Goal: Information Seeking & Learning: Learn about a topic

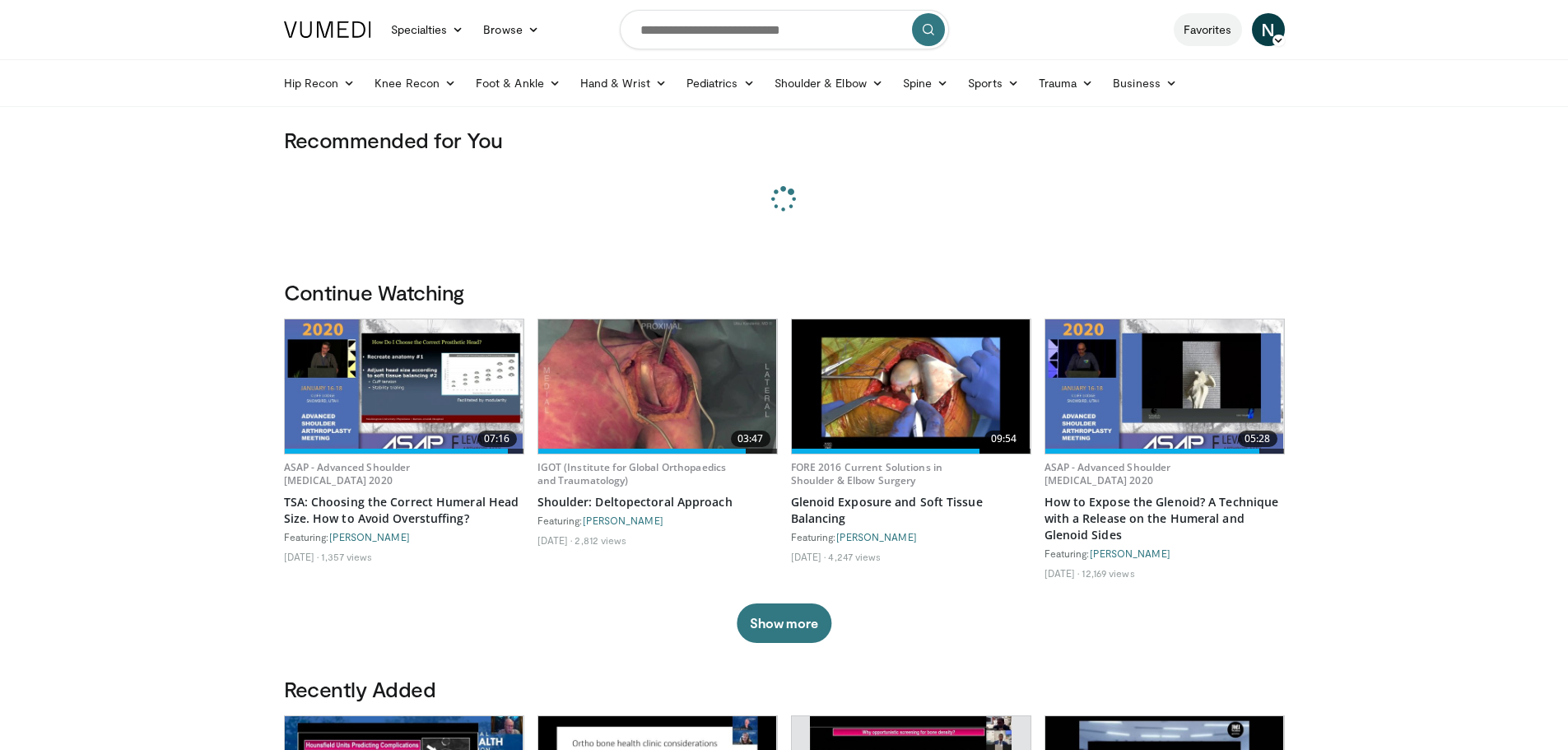
click at [1206, 30] on link "Favorites" at bounding box center [1207, 29] width 68 height 33
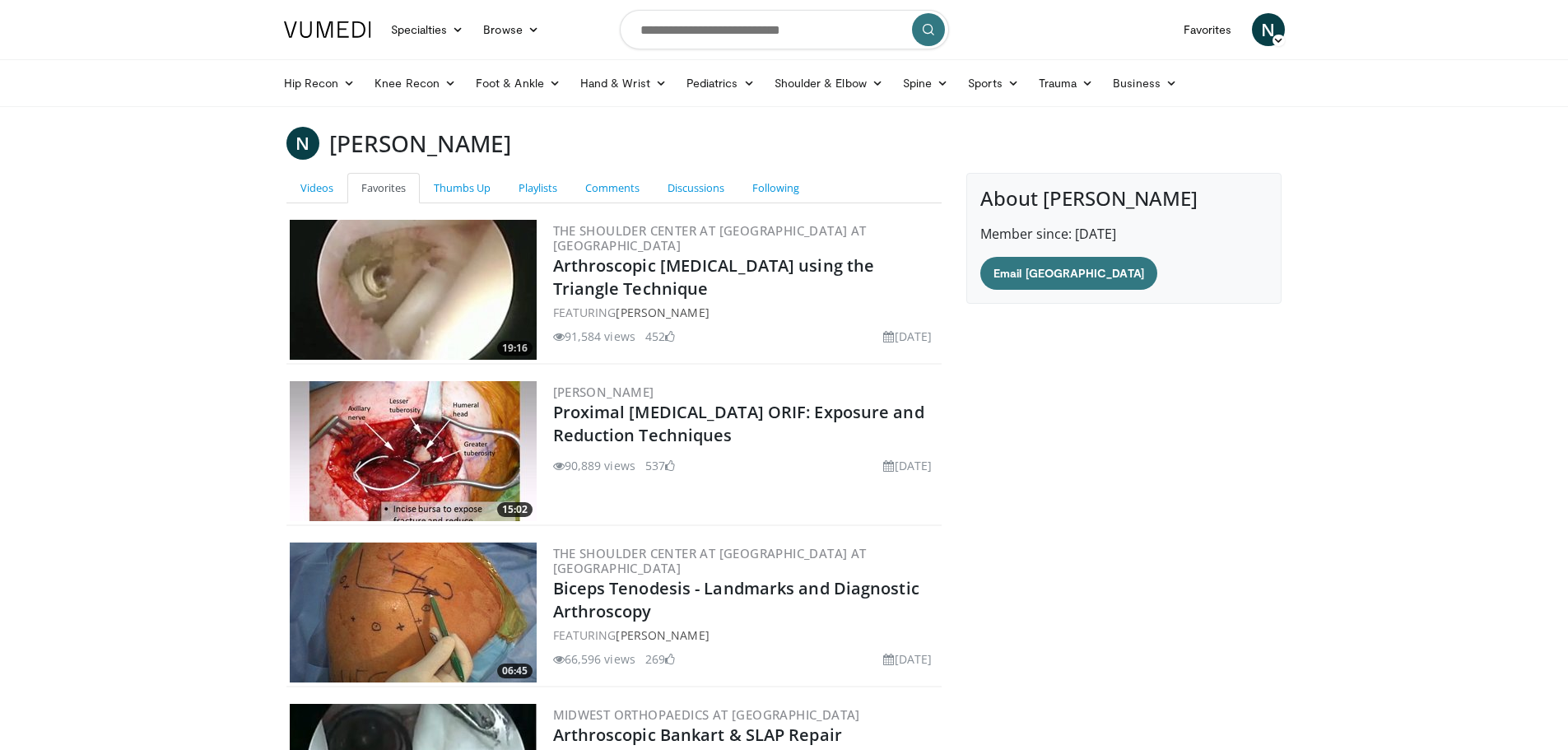
scroll to position [217, 0]
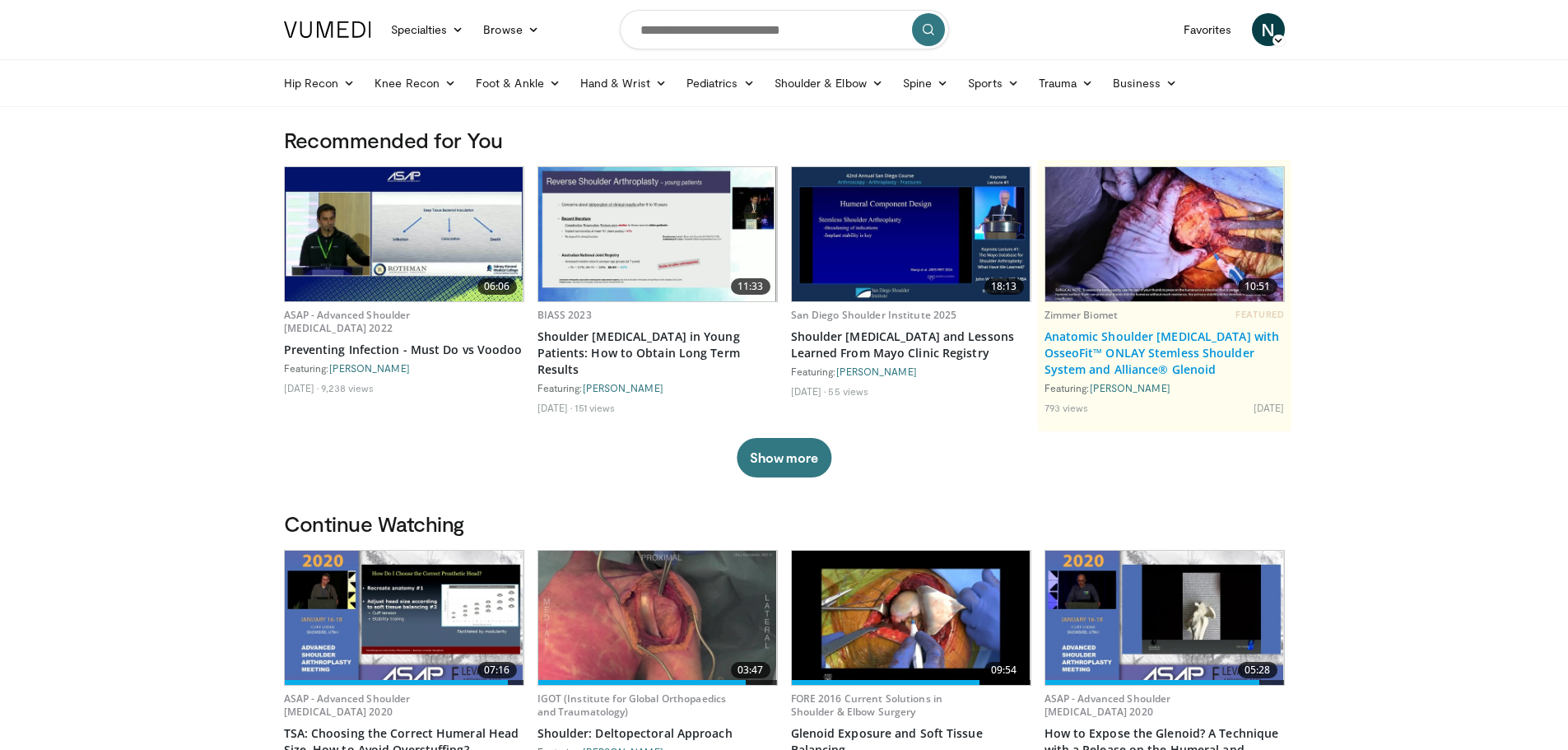
click at [1113, 366] on link "Anatomic Shoulder [MEDICAL_DATA] with OsseoFit™ ONLAY Stemless Shoulder System …" at bounding box center [1164, 353] width 240 height 49
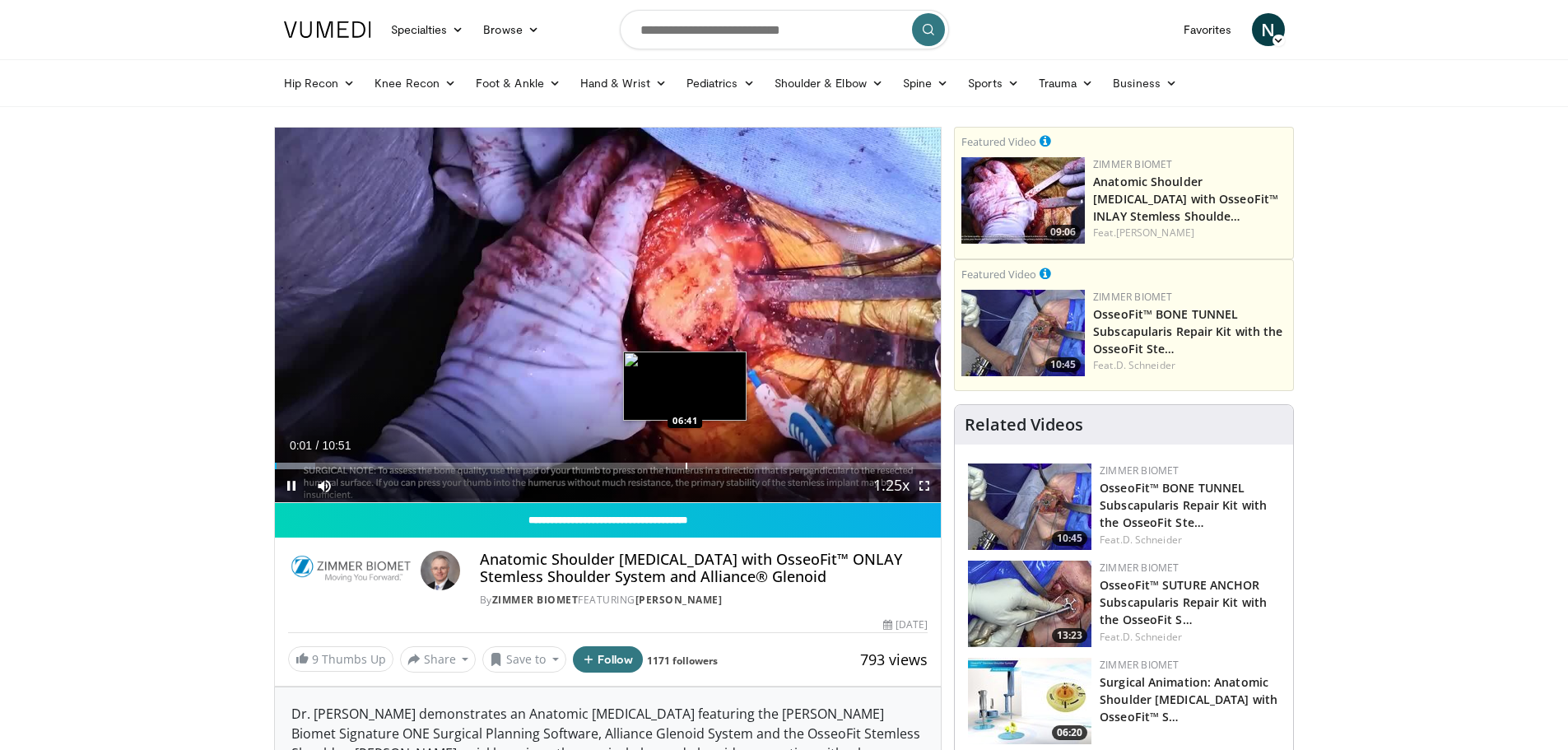
click at [686, 466] on div "Progress Bar" at bounding box center [686, 466] width 2 height 7
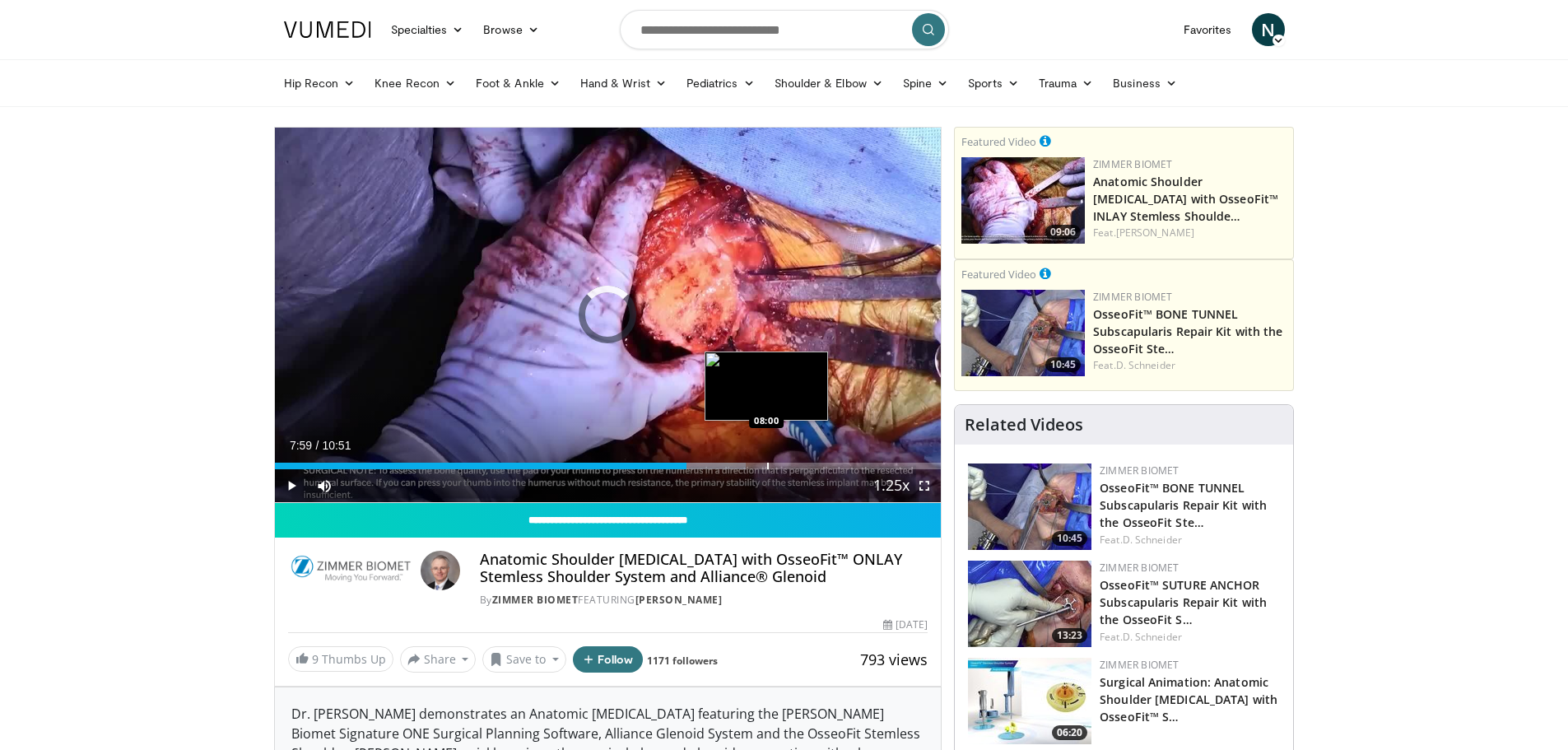
click at [767, 465] on div "Progress Bar" at bounding box center [768, 466] width 2 height 7
click at [792, 465] on div "Progress Bar" at bounding box center [793, 466] width 2 height 7
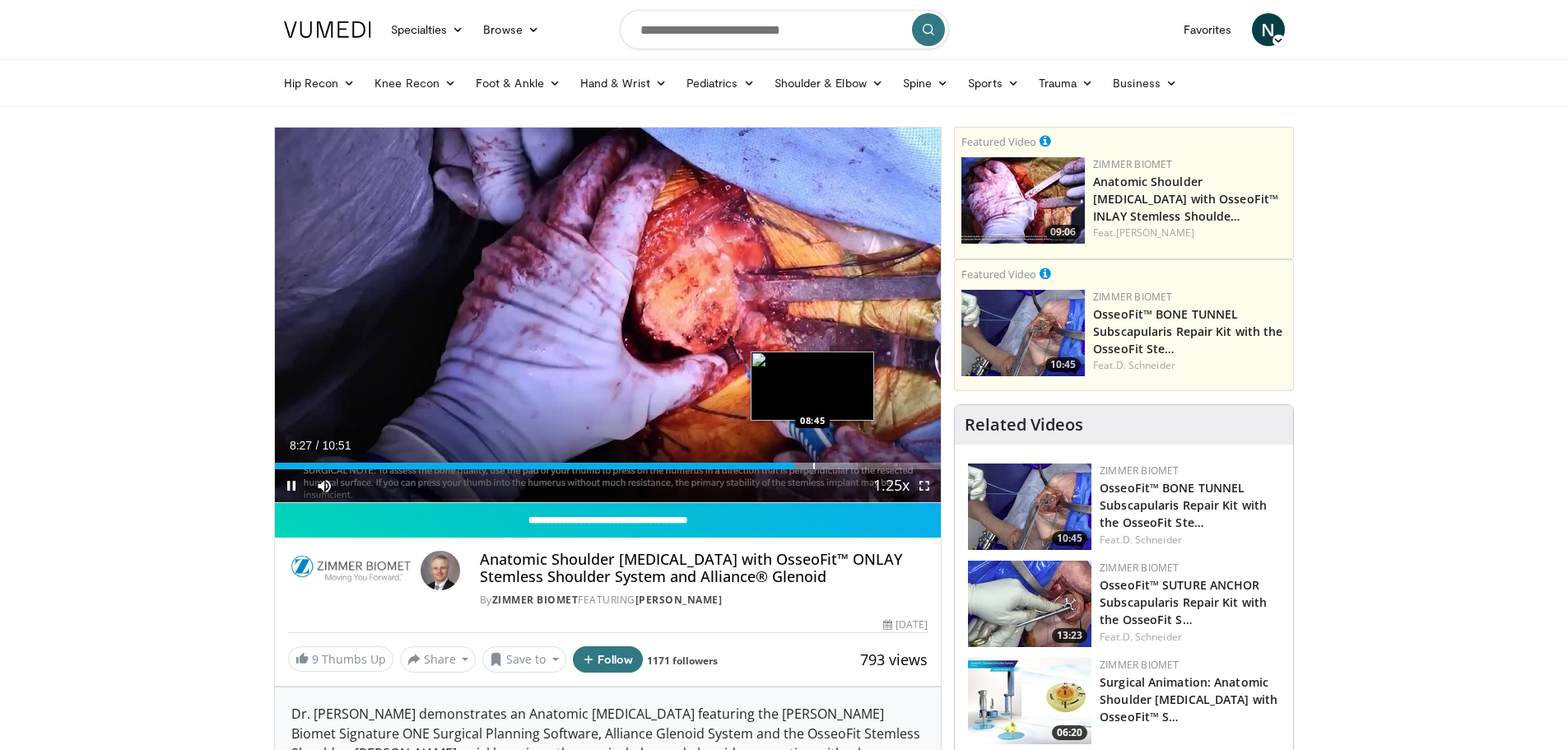
click at [813, 464] on div "Progress Bar" at bounding box center [814, 466] width 2 height 7
click at [796, 461] on div "Loaded : 93.70% 09:07 08:29" at bounding box center [608, 461] width 667 height 15
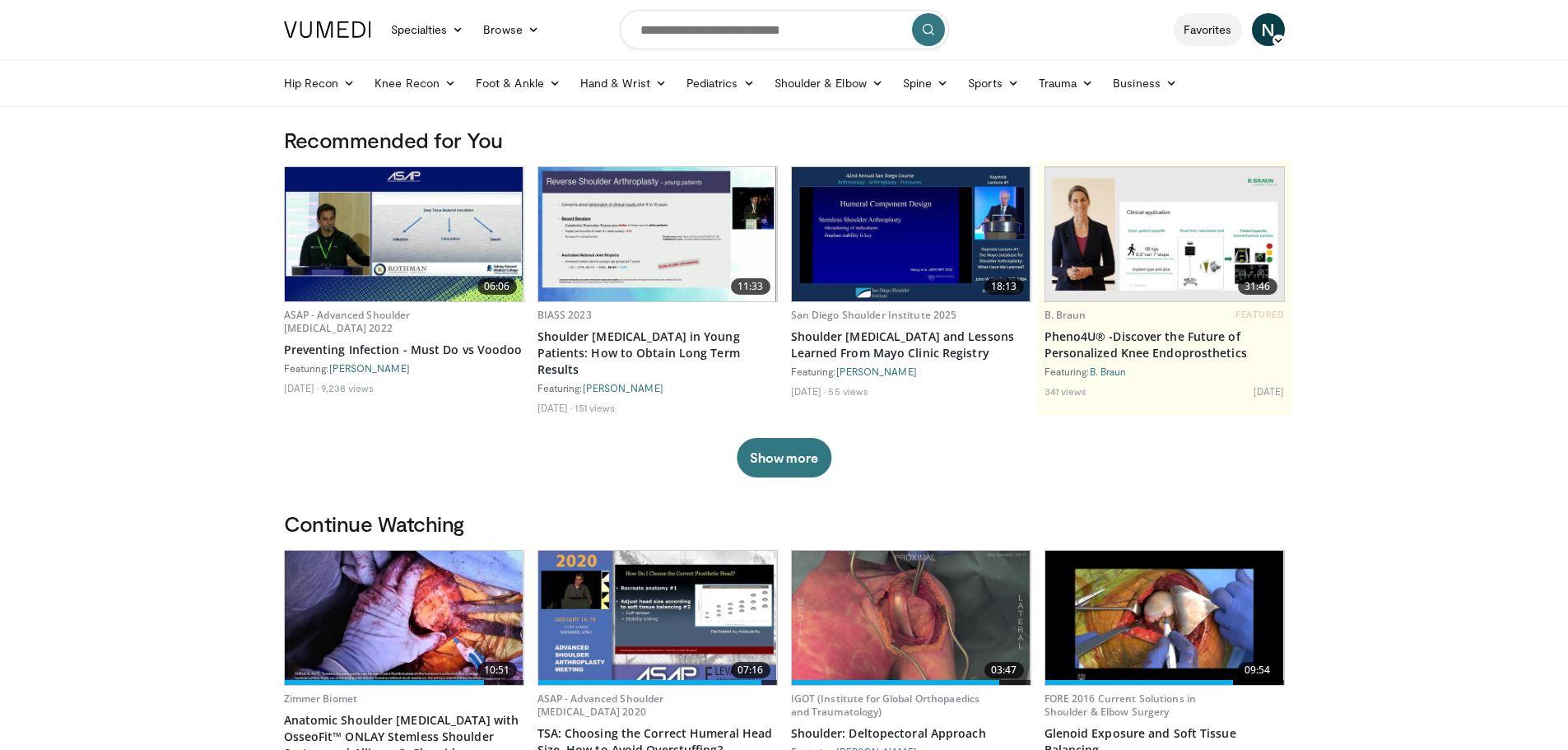
click at [1211, 30] on link "Favorites" at bounding box center [1207, 29] width 68 height 33
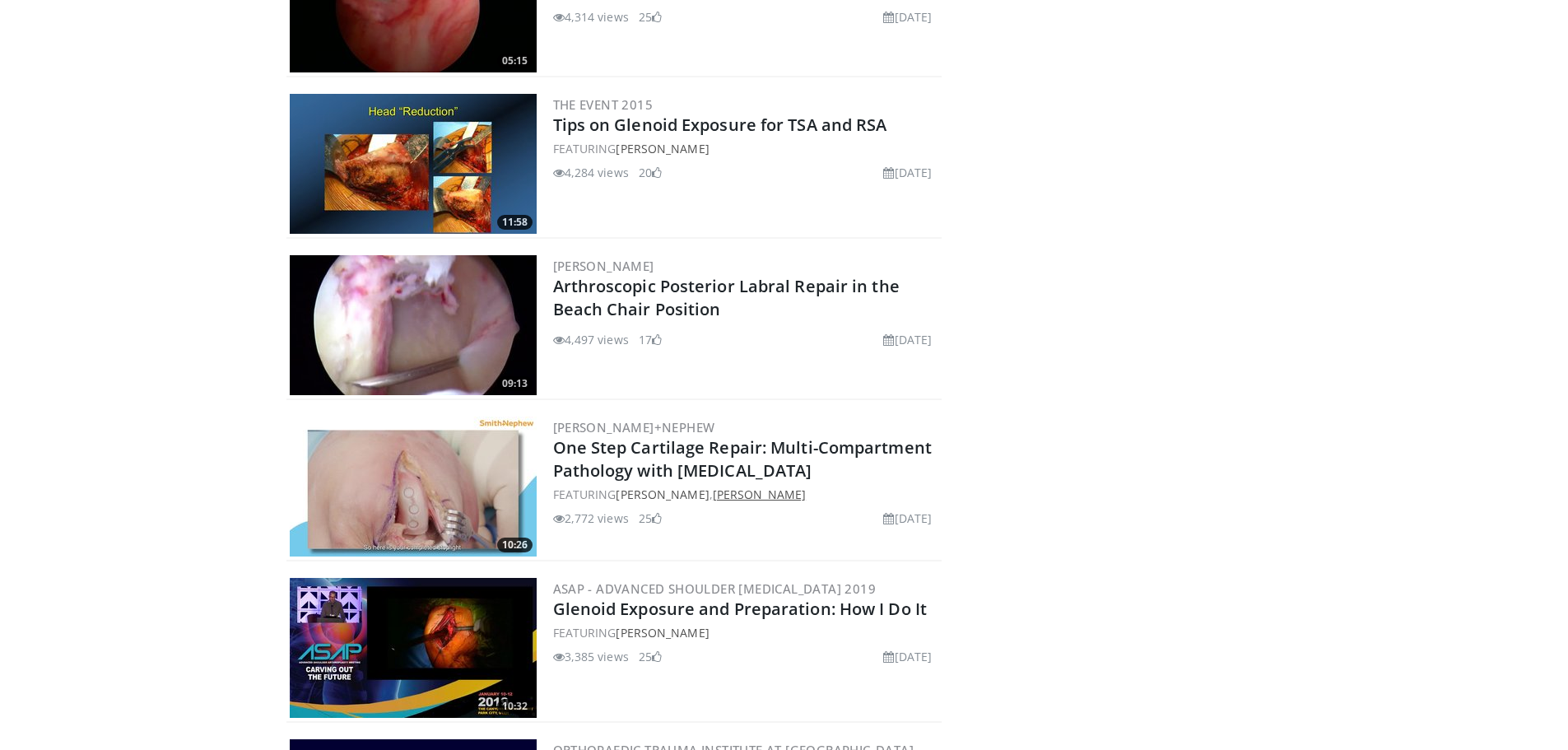
scroll to position [6305, 0]
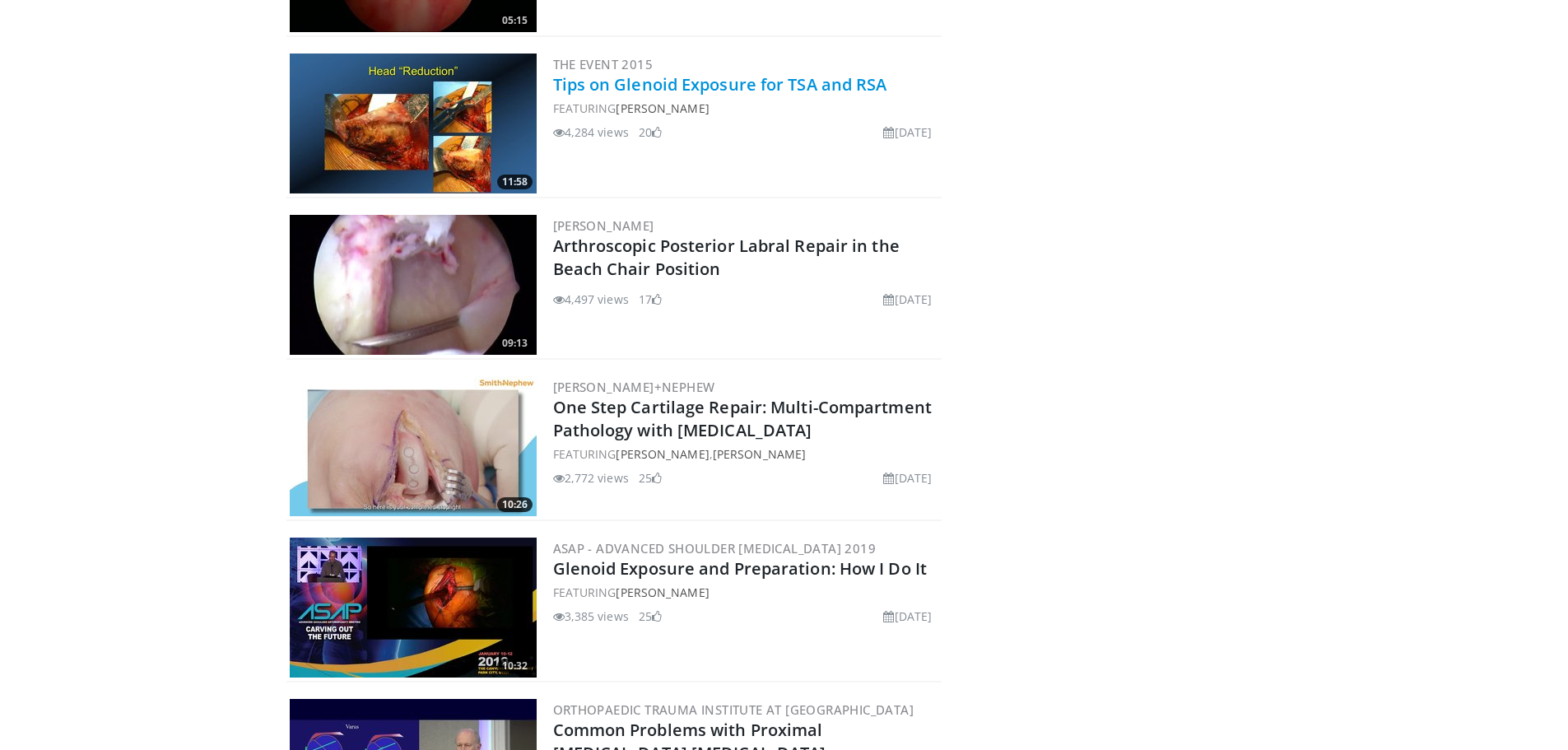
click at [773, 92] on link "Tips on Glenoid Exposure for TSA and RSA" at bounding box center [720, 84] width 334 height 22
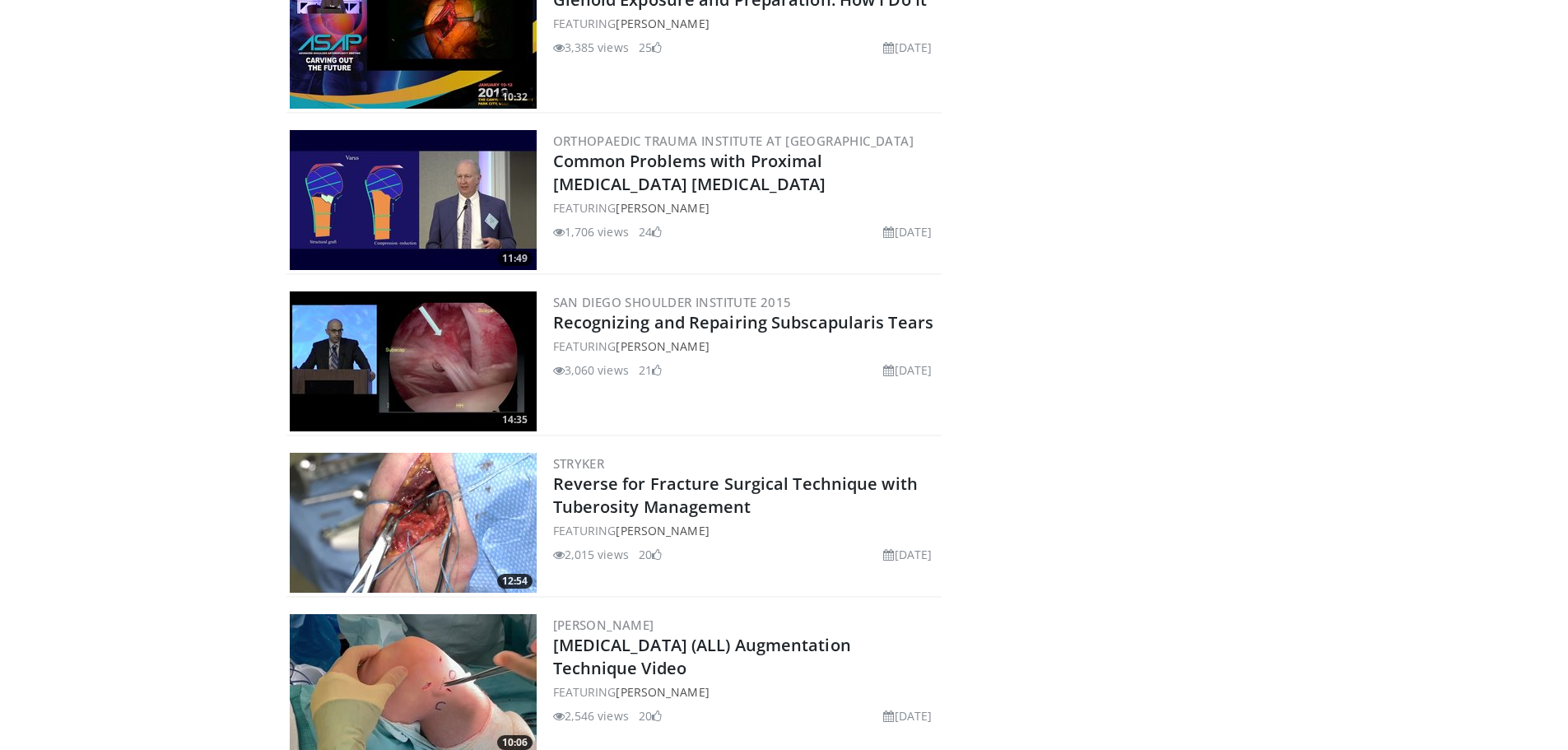
scroll to position [6882, 0]
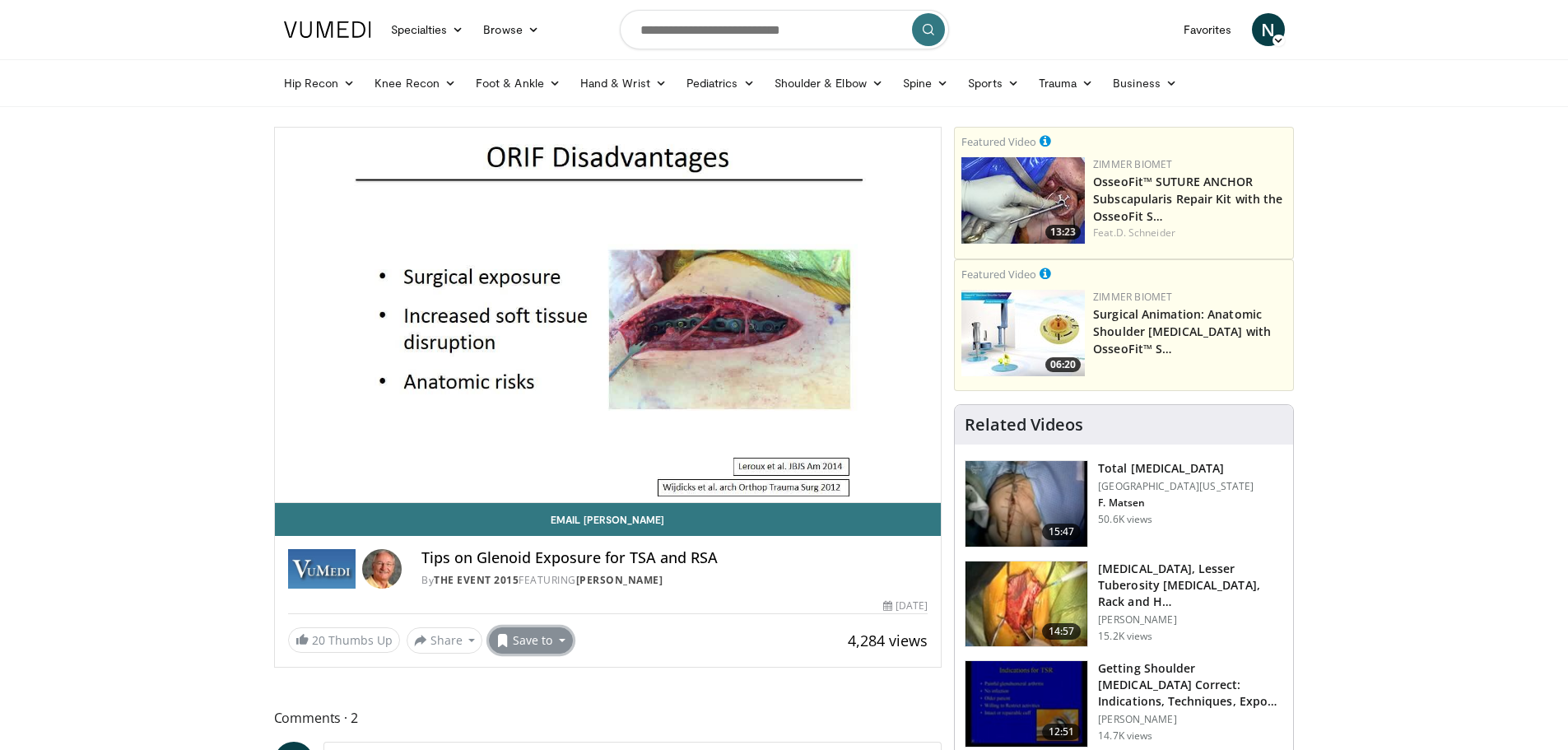
click at [518, 637] on button "Save to" at bounding box center [531, 640] width 84 height 27
click at [556, 538] on span "Remove from Favorites" at bounding box center [581, 538] width 144 height 18
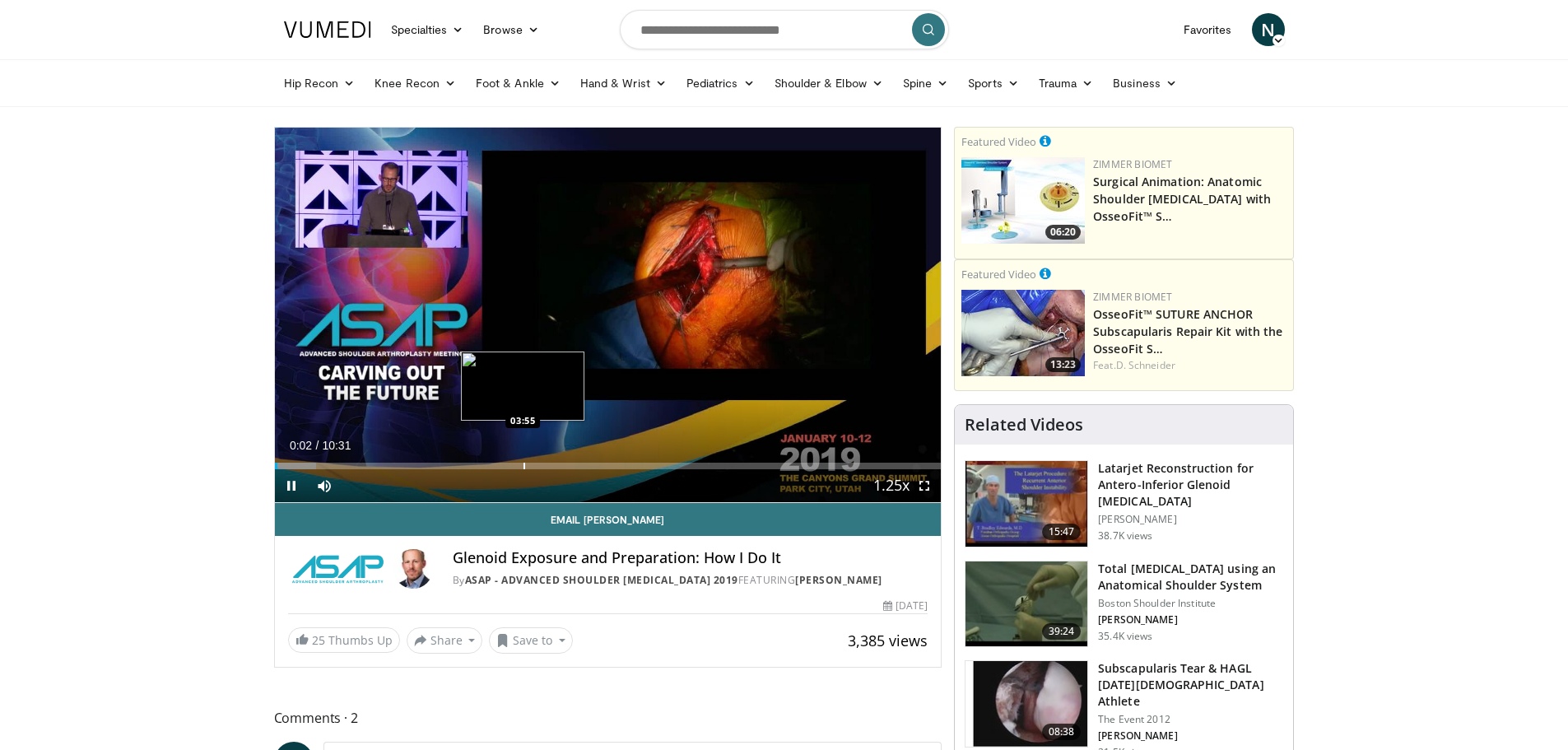
click at [523, 465] on div "Progress Bar" at bounding box center [524, 466] width 2 height 7
click at [604, 463] on div "Progress Bar" at bounding box center [604, 466] width 2 height 7
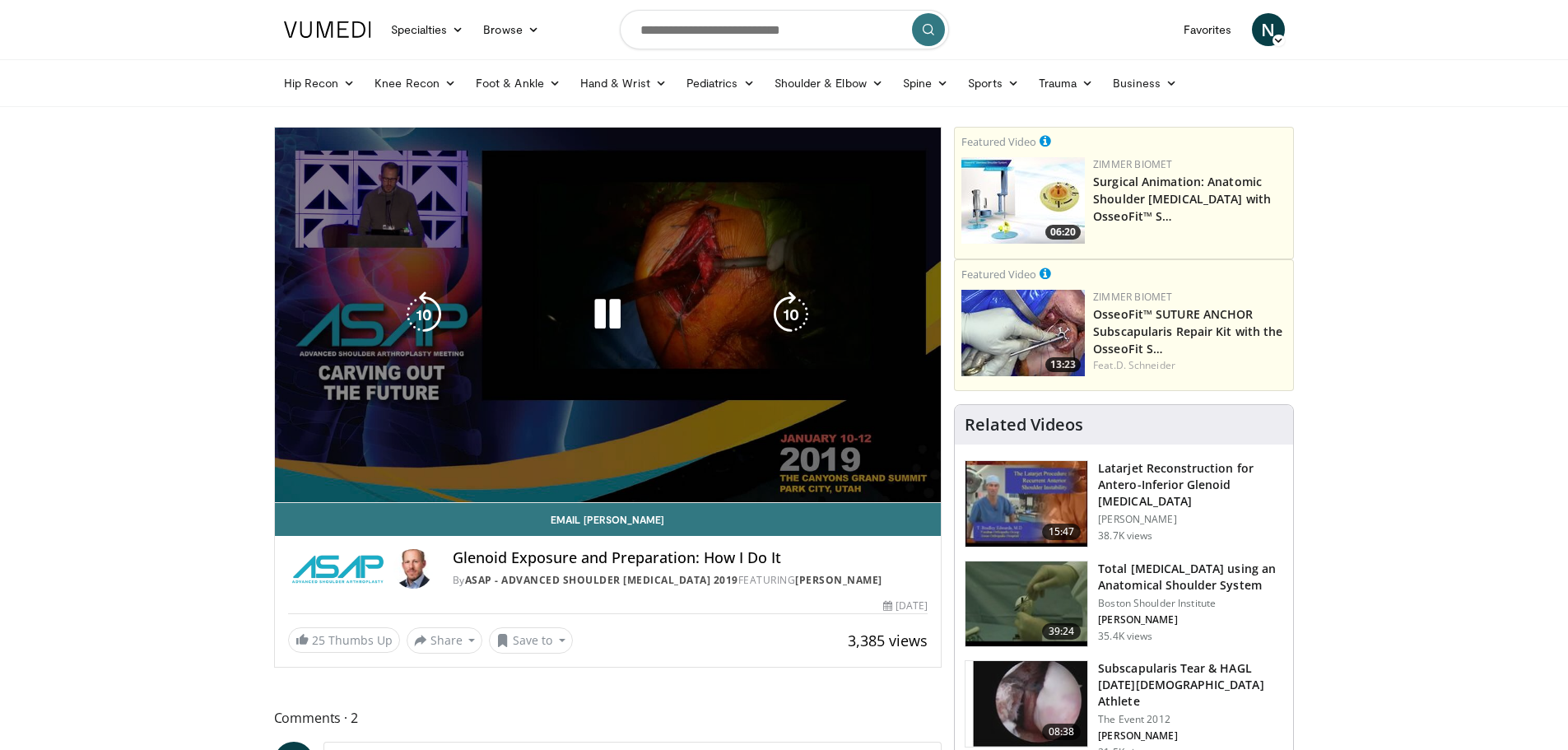
click at [640, 461] on video-js "**********" at bounding box center [608, 315] width 667 height 375
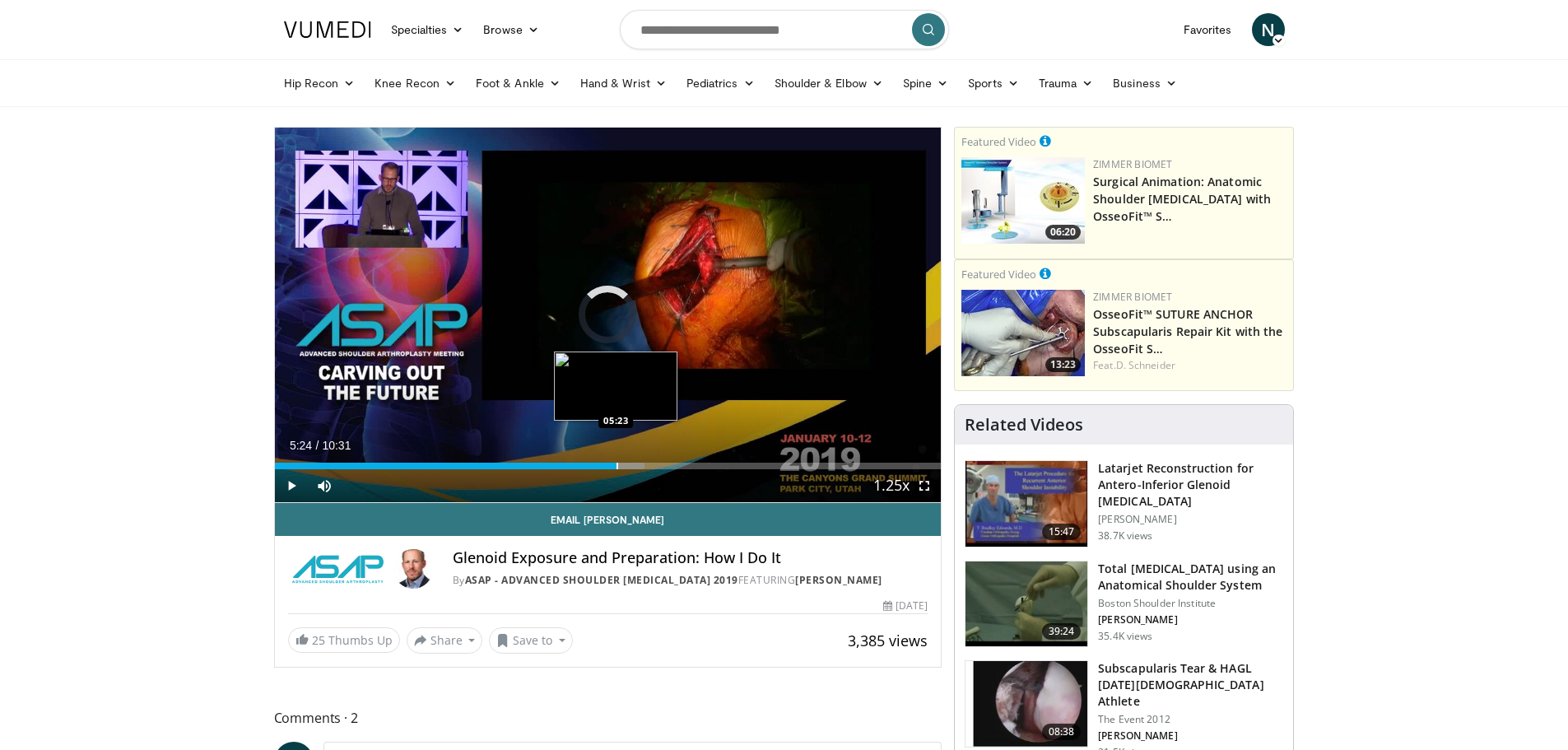
click at [618, 463] on div "Progress Bar" at bounding box center [618, 466] width 2 height 7
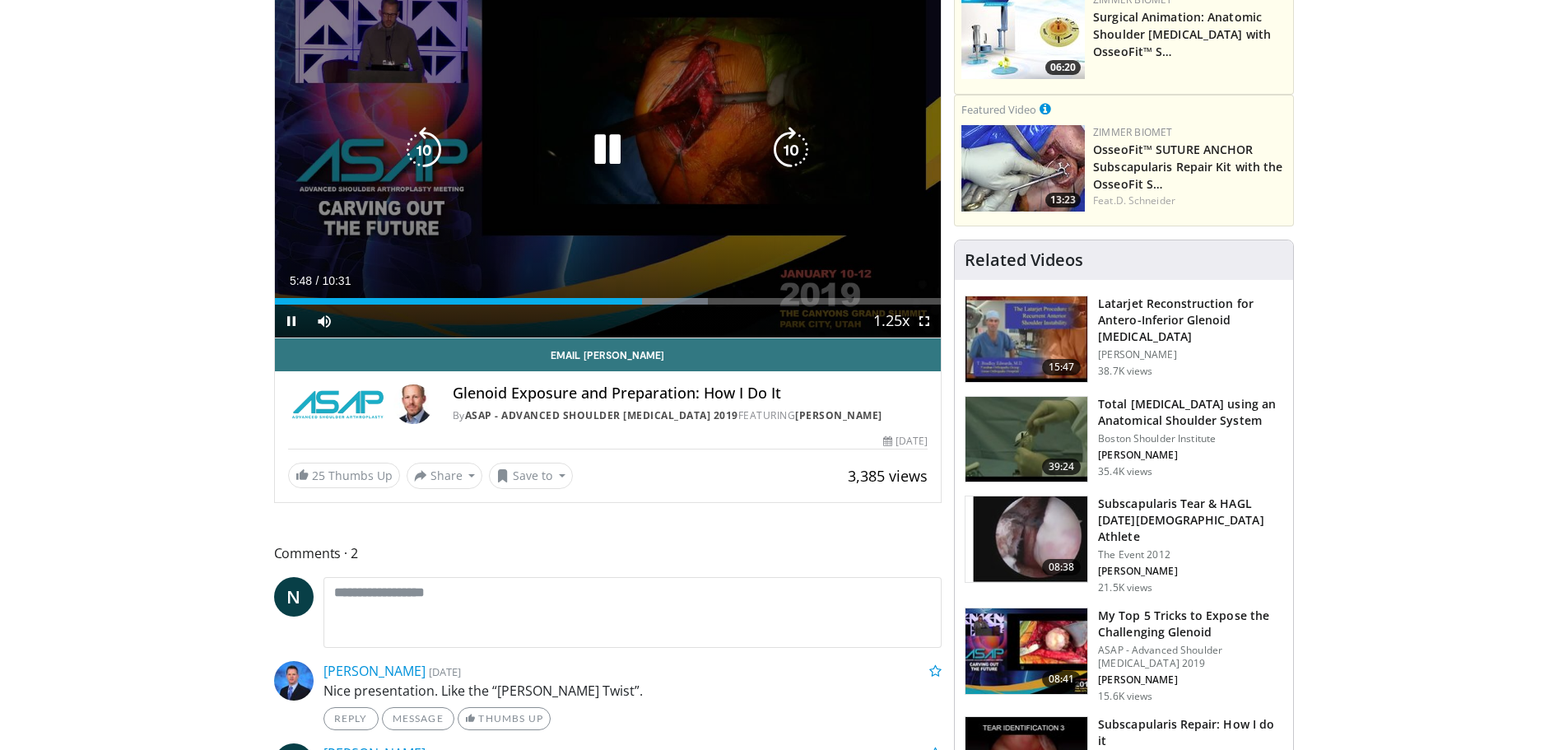
scroll to position [83, 0]
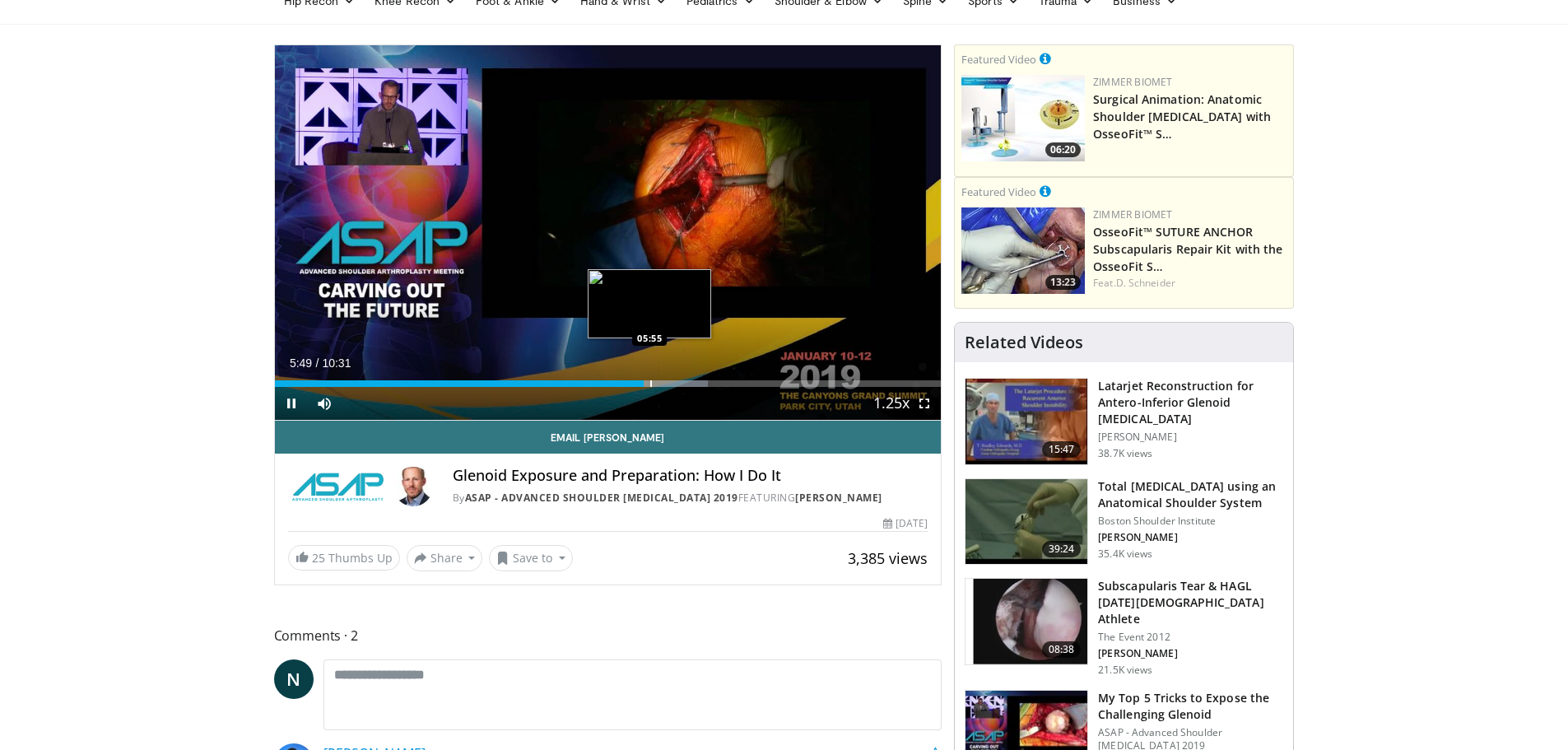
click at [650, 383] on div "Progress Bar" at bounding box center [651, 384] width 2 height 7
click at [666, 384] on div "Progress Bar" at bounding box center [667, 384] width 2 height 7
click at [692, 385] on div "Progress Bar" at bounding box center [692, 384] width 2 height 7
click at [552, 383] on div "Progress Bar" at bounding box center [553, 384] width 2 height 7
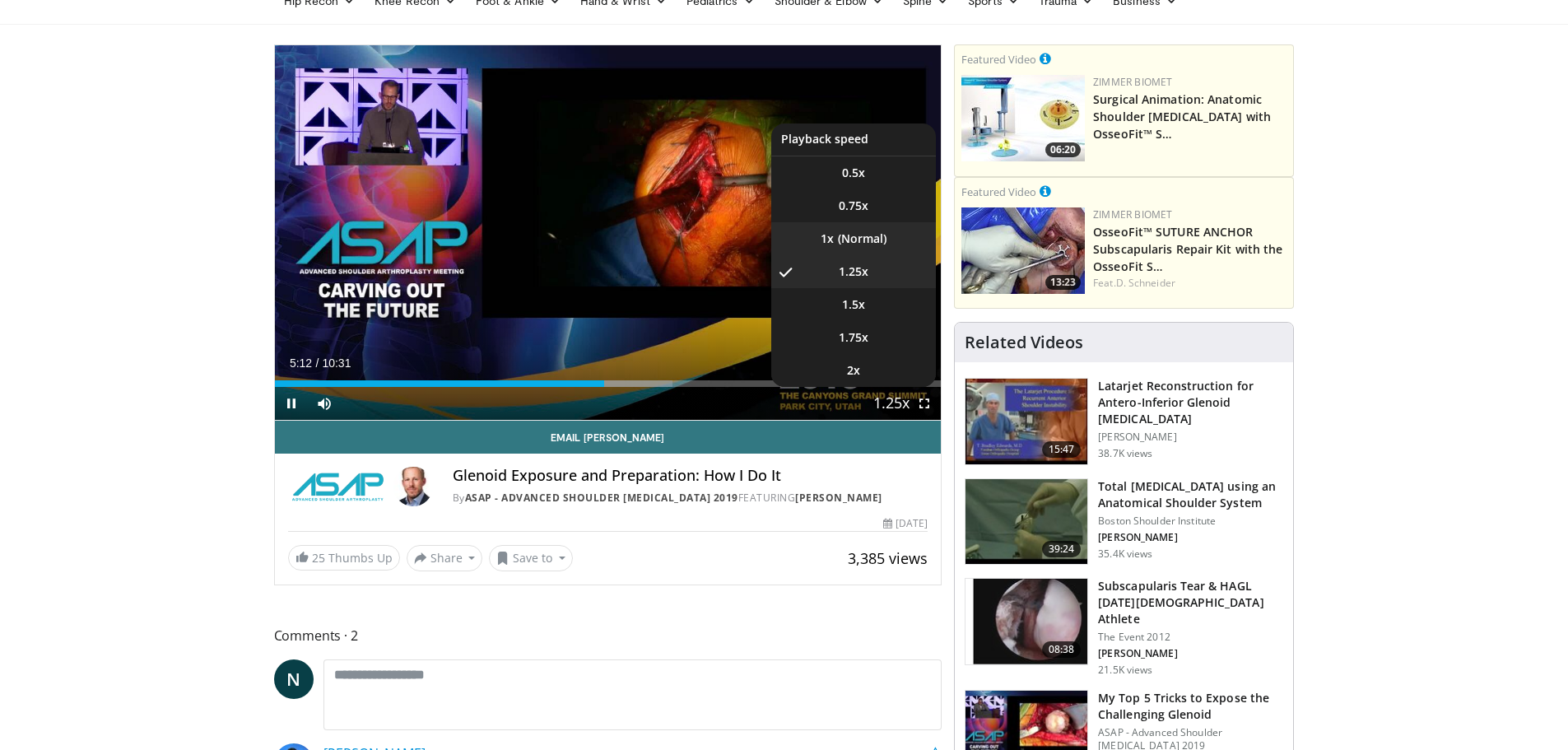
click at [886, 237] on li "1x" at bounding box center [852, 238] width 164 height 33
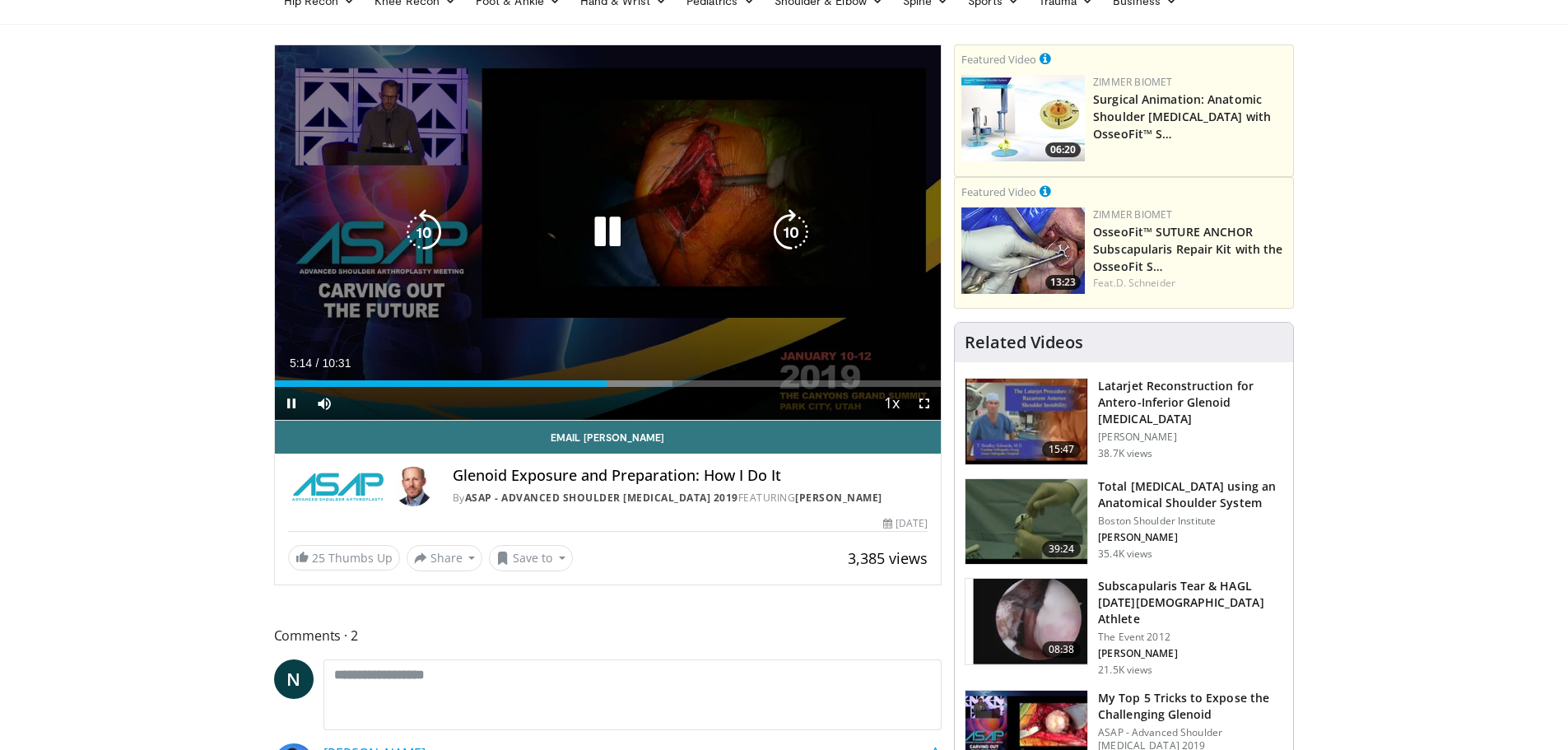
click at [422, 230] on icon "Video Player" at bounding box center [424, 232] width 46 height 46
click at [423, 230] on icon "Video Player" at bounding box center [424, 232] width 46 height 46
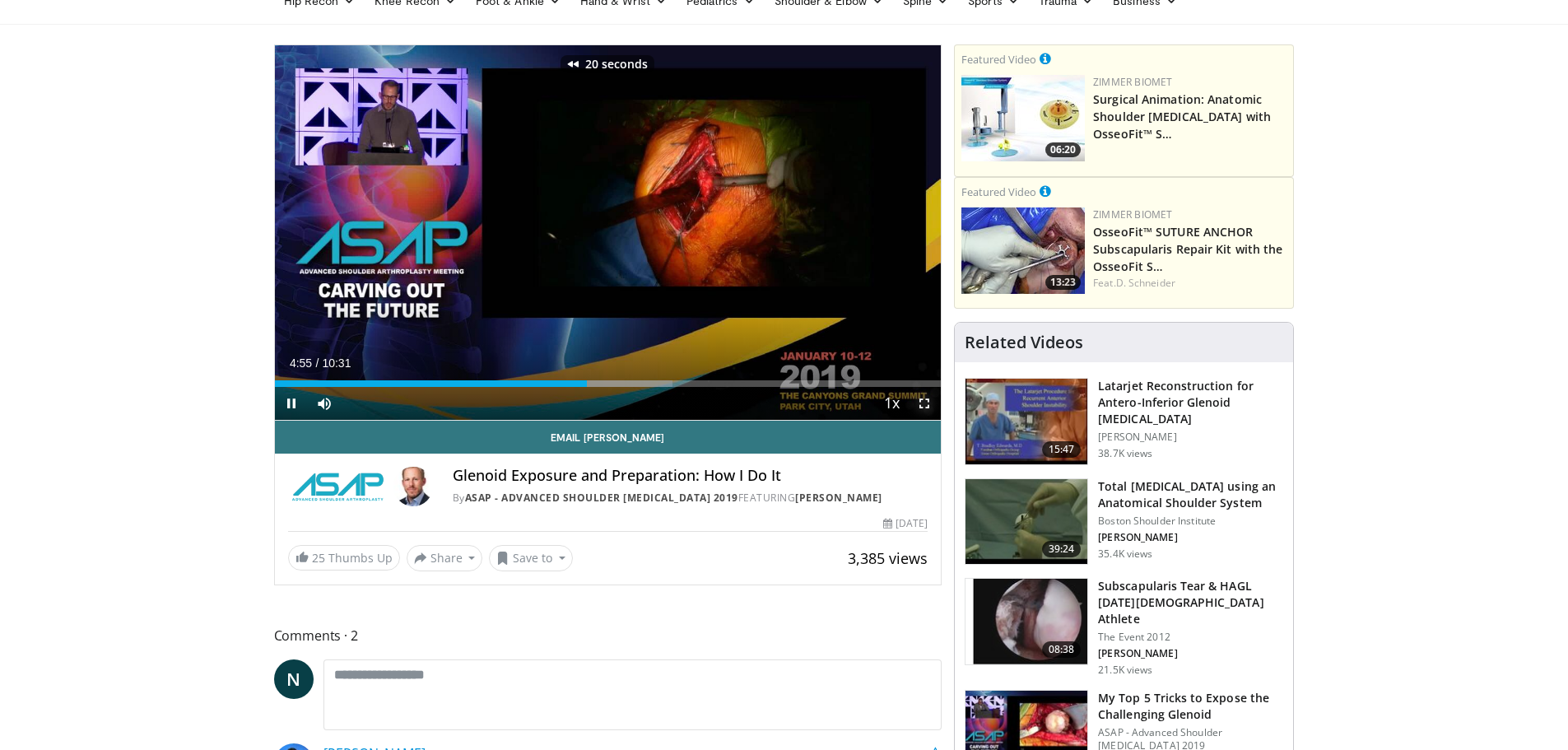
click at [924, 403] on span "Video Player" at bounding box center [924, 403] width 33 height 33
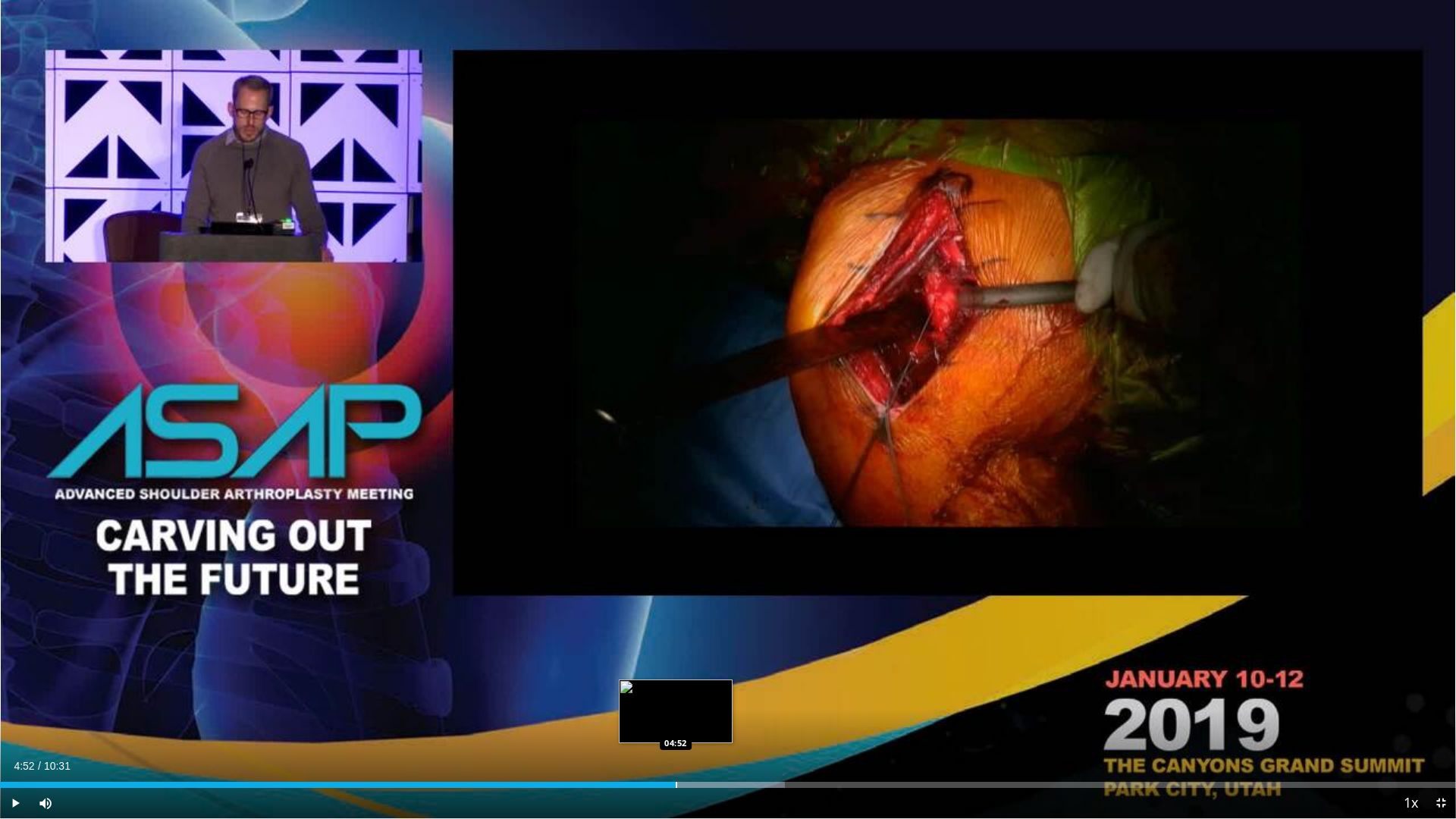
click at [675, 691] on div "Progress Bar" at bounding box center [676, 785] width 2 height 6
click at [662, 691] on div "Progress Bar" at bounding box center [663, 785] width 2 height 6
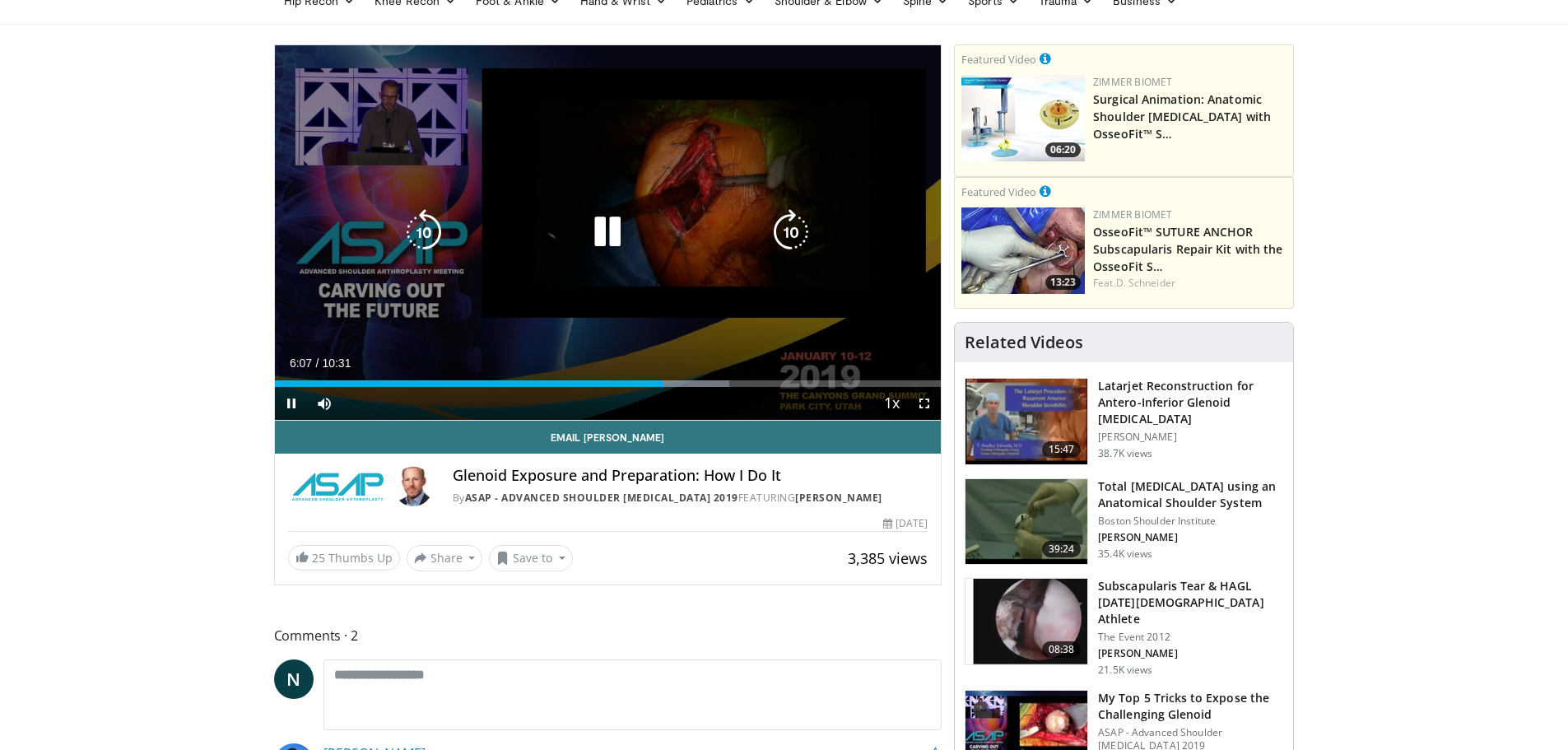
click at [613, 221] on icon "Video Player" at bounding box center [607, 232] width 46 height 46
click at [608, 227] on icon "Video Player" at bounding box center [607, 232] width 46 height 46
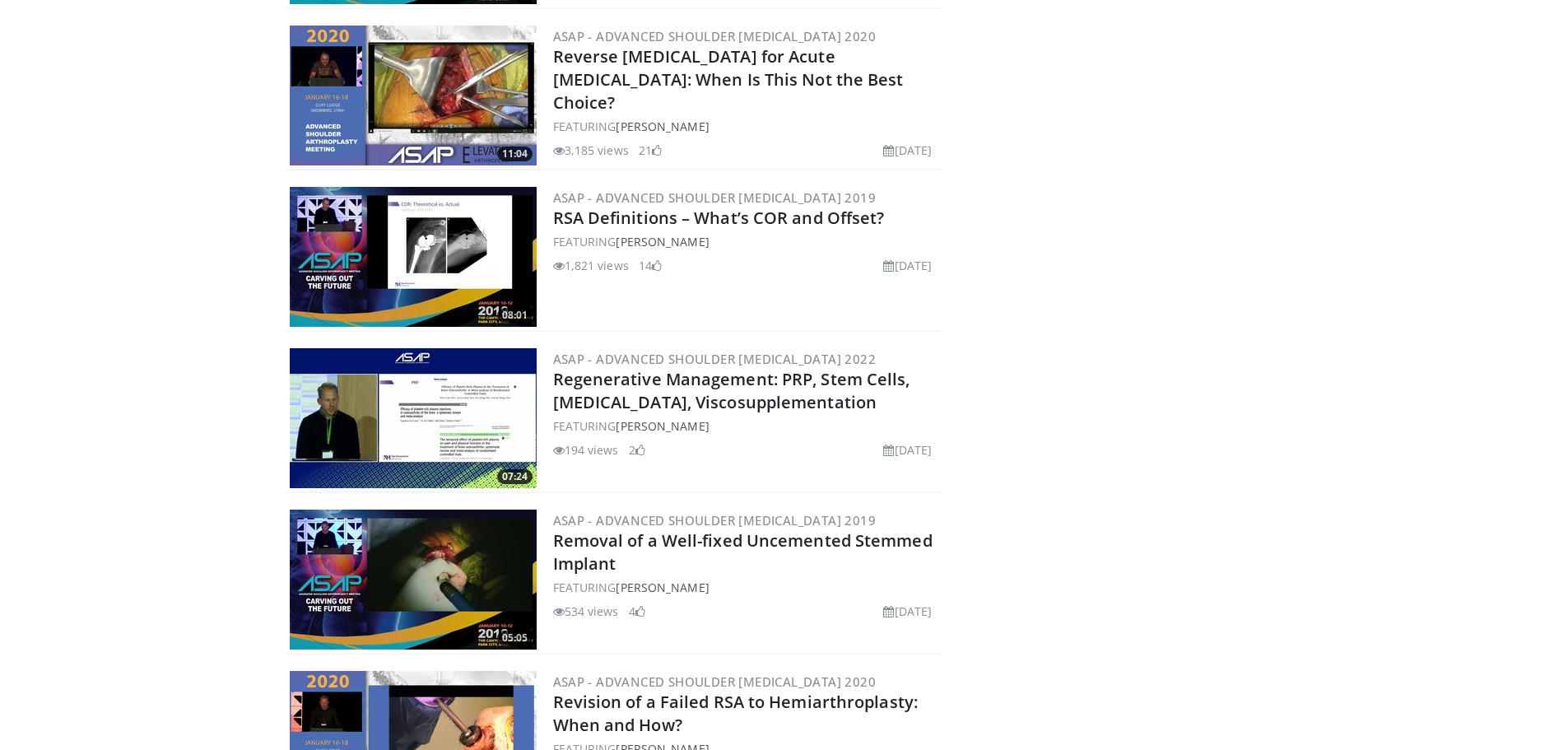
scroll to position [89, 0]
